Goal: Task Accomplishment & Management: Manage account settings

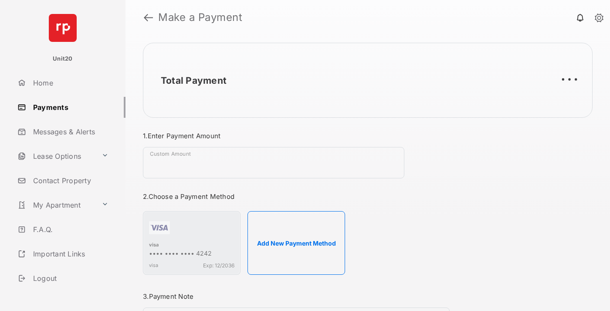
click at [68, 107] on link "Payments" at bounding box center [70, 107] width 112 height 21
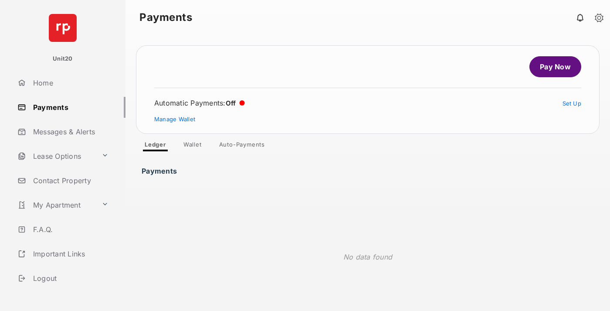
click at [242, 146] on link "Auto-Payments" at bounding box center [242, 146] width 60 height 10
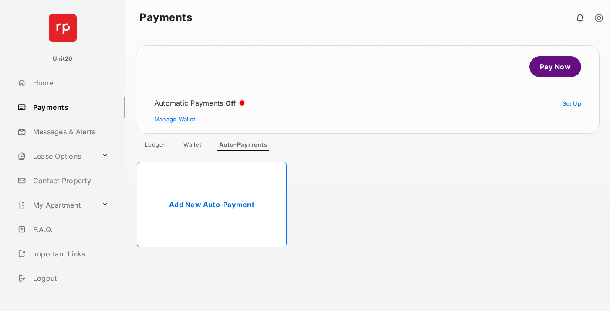
click at [212, 204] on link "Add New Auto-Payment" at bounding box center [212, 204] width 150 height 85
